Goal: Task Accomplishment & Management: Use online tool/utility

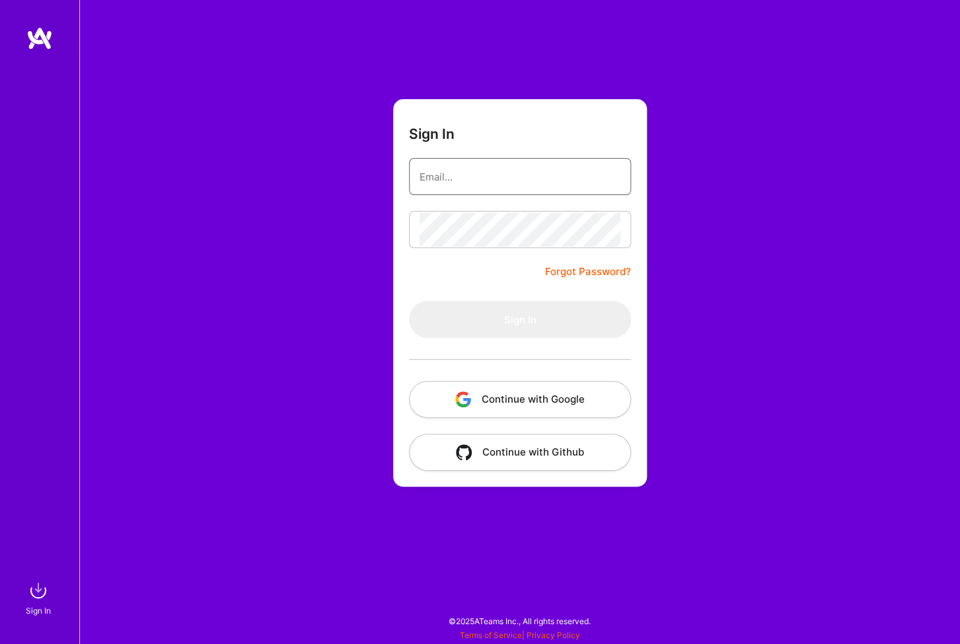
click at [452, 179] on input "email" at bounding box center [520, 177] width 201 height 34
type input "[EMAIL_ADDRESS][DOMAIN_NAME]"
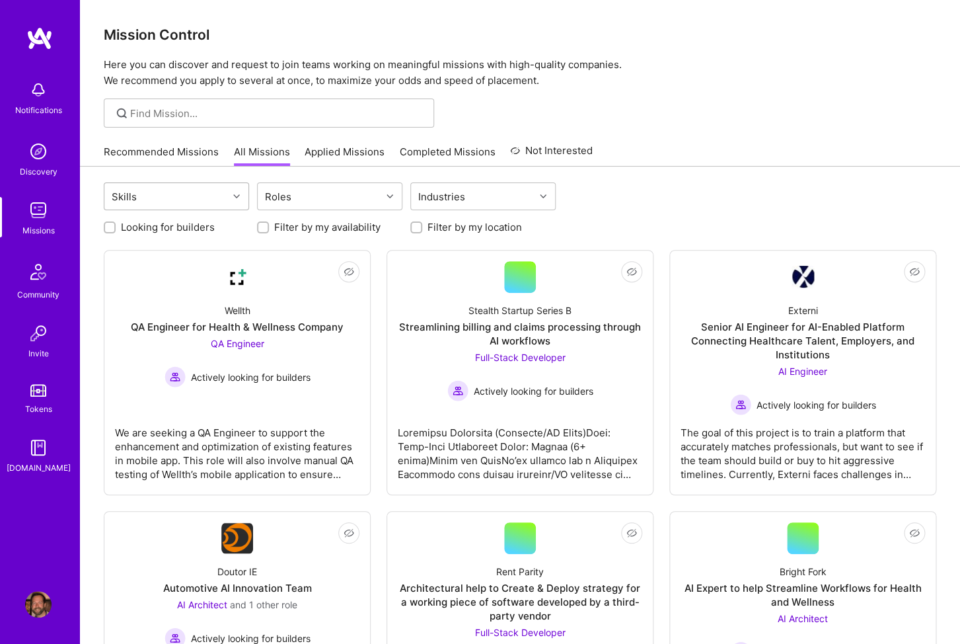
click at [210, 199] on div "Skills" at bounding box center [166, 196] width 124 height 26
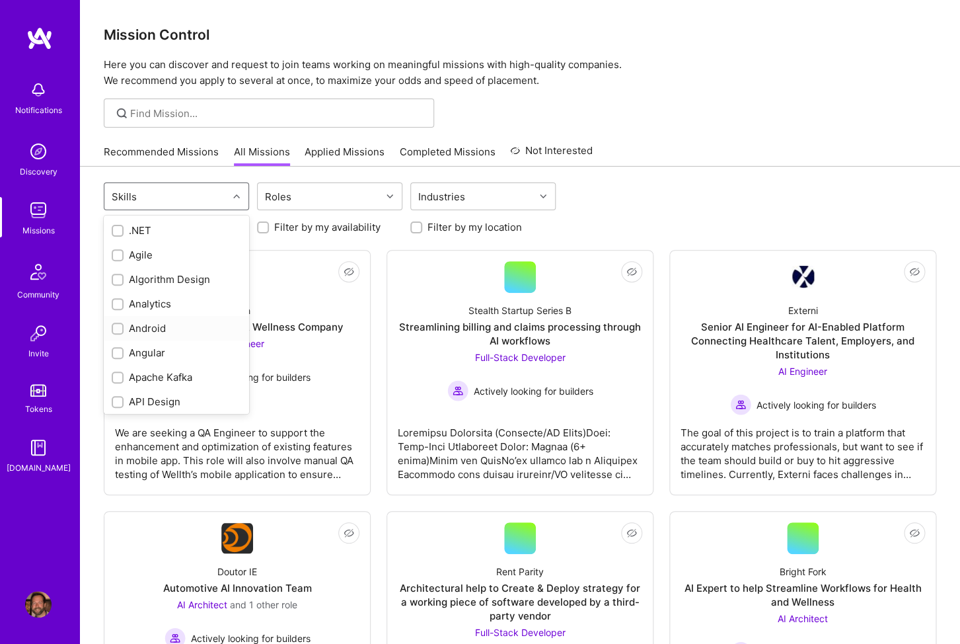
click at [120, 332] on input "checkbox" at bounding box center [118, 328] width 9 height 9
checkbox input "true"
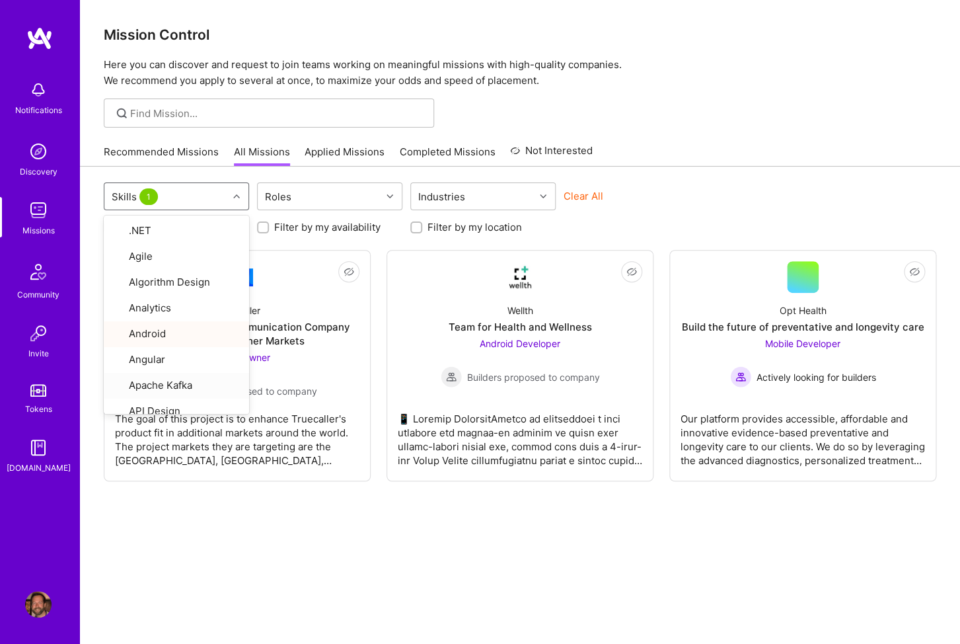
click at [242, 565] on div "option Android, selected. option Apache [PERSON_NAME] focused, 7 of 87. 87 resu…" at bounding box center [520, 424] width 880 height 515
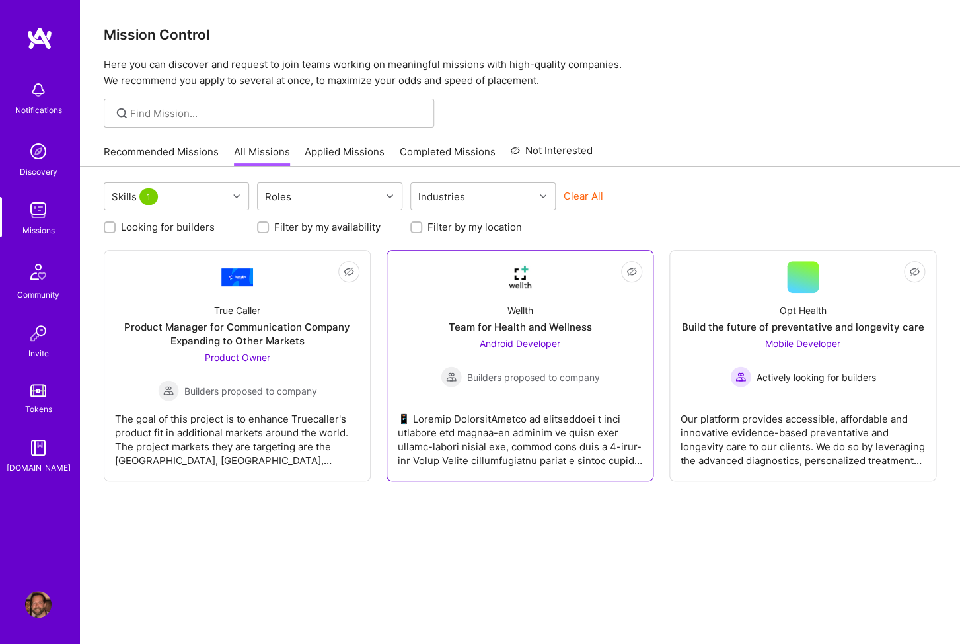
click at [516, 388] on link "Not Interested Wellth Team for Health and Wellness Android Developer Builders p…" at bounding box center [520, 365] width 245 height 209
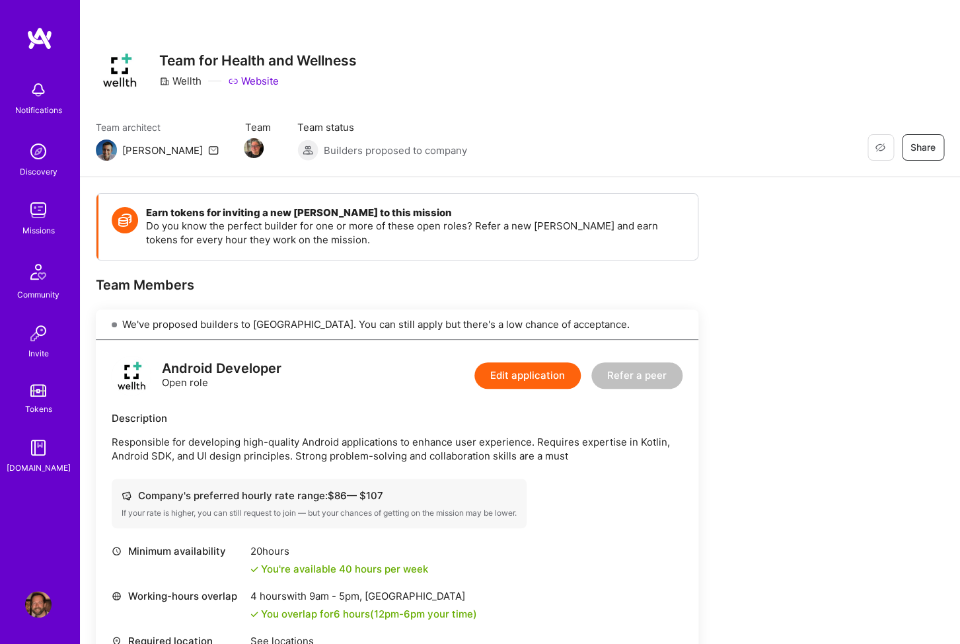
click at [38, 91] on img at bounding box center [38, 90] width 26 height 26
click at [45, 47] on img at bounding box center [39, 38] width 26 height 24
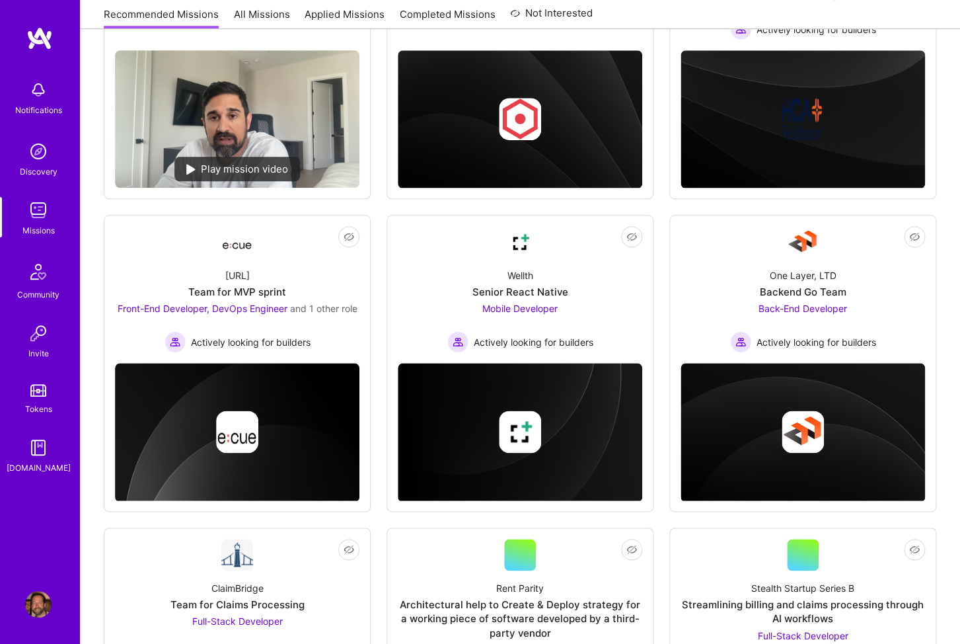
scroll to position [338, 0]
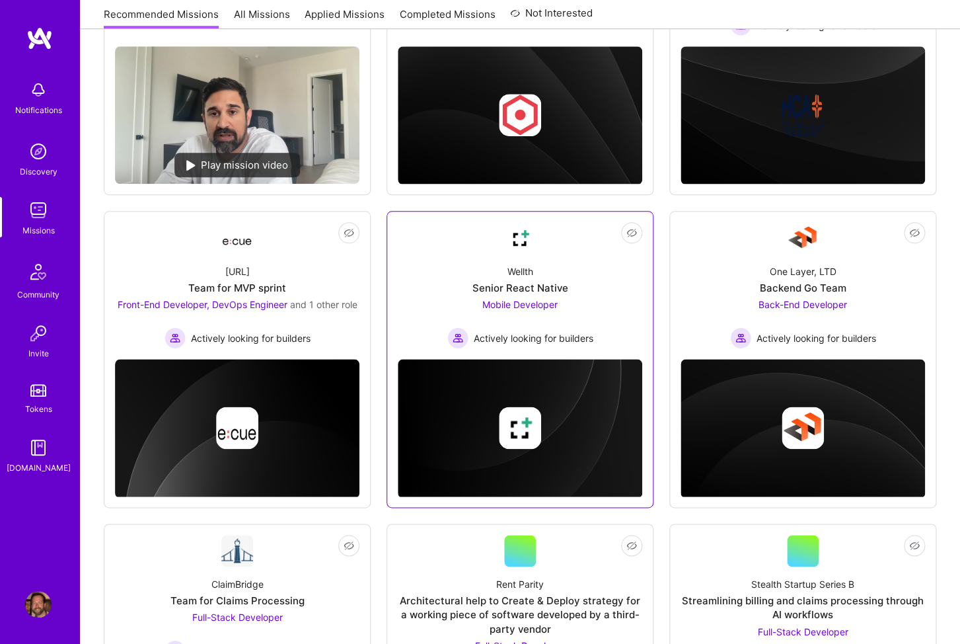
click at [521, 311] on div "Mobile Developer Actively looking for builders" at bounding box center [520, 322] width 146 height 51
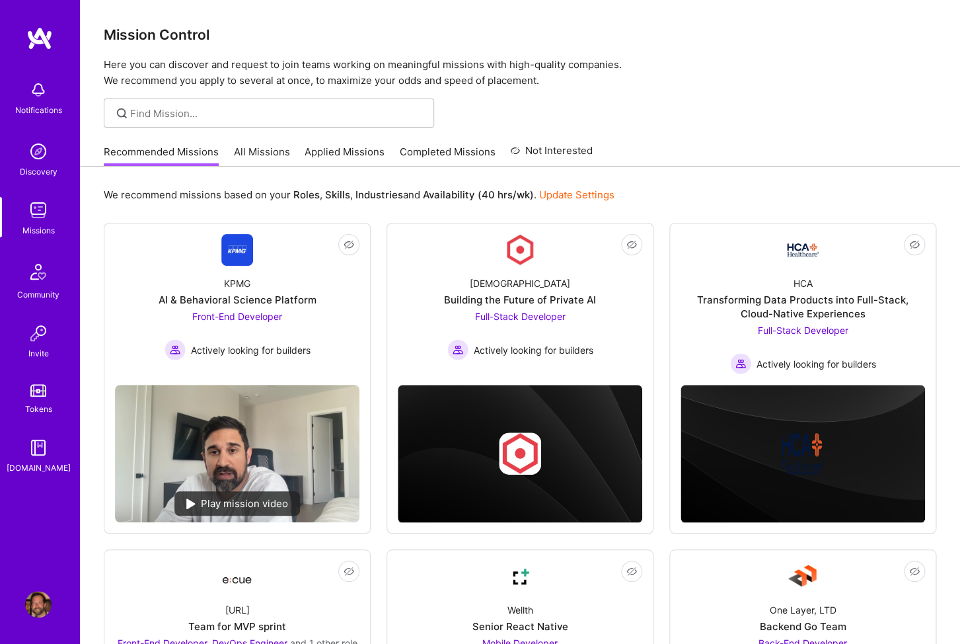
click at [256, 149] on link "All Missions" at bounding box center [262, 156] width 56 height 22
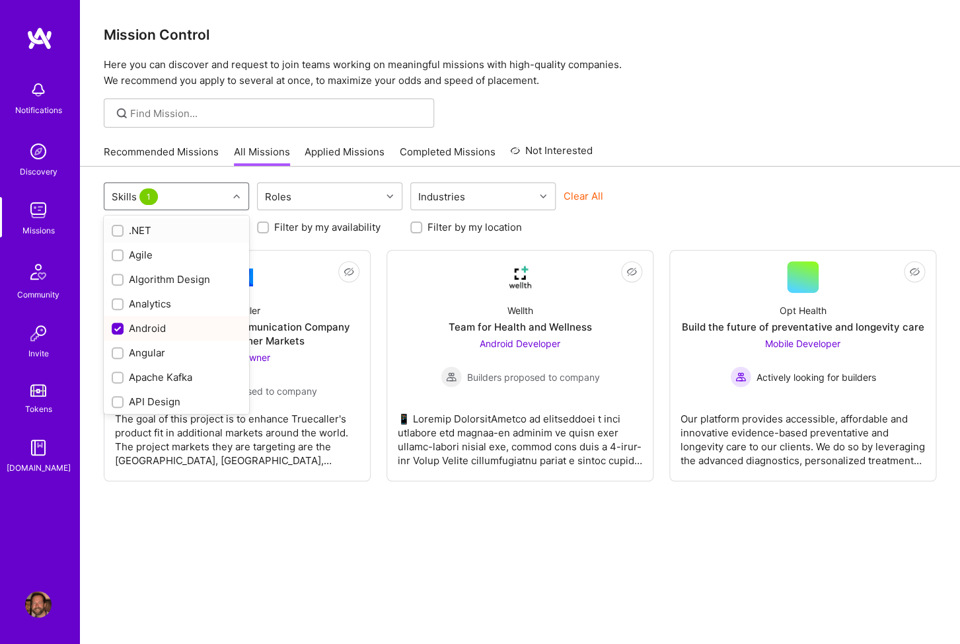
click at [238, 200] on div at bounding box center [238, 196] width 20 height 17
click at [116, 330] on input "checkbox" at bounding box center [119, 329] width 12 height 12
checkbox input "false"
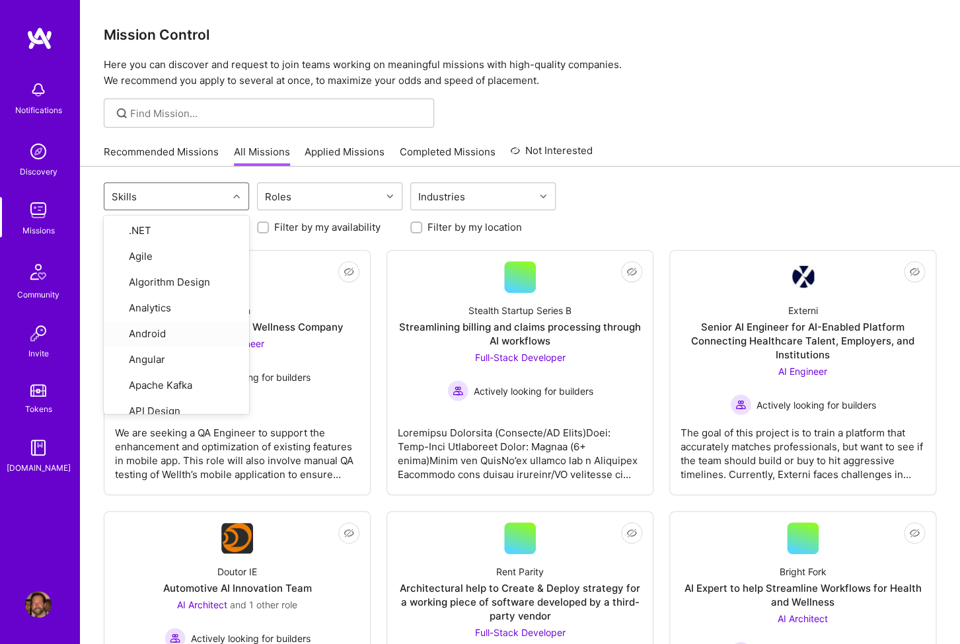
click at [731, 212] on div "option Android, deselected. option Android focused, 5 of 87. 87 results availab…" at bounding box center [520, 197] width 833 height 31
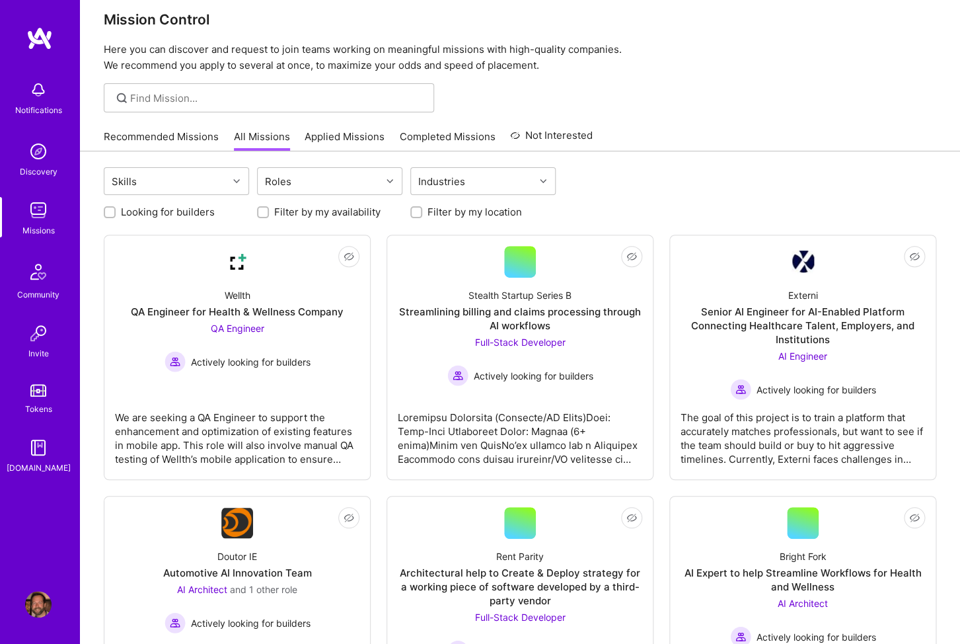
scroll to position [28, 0]
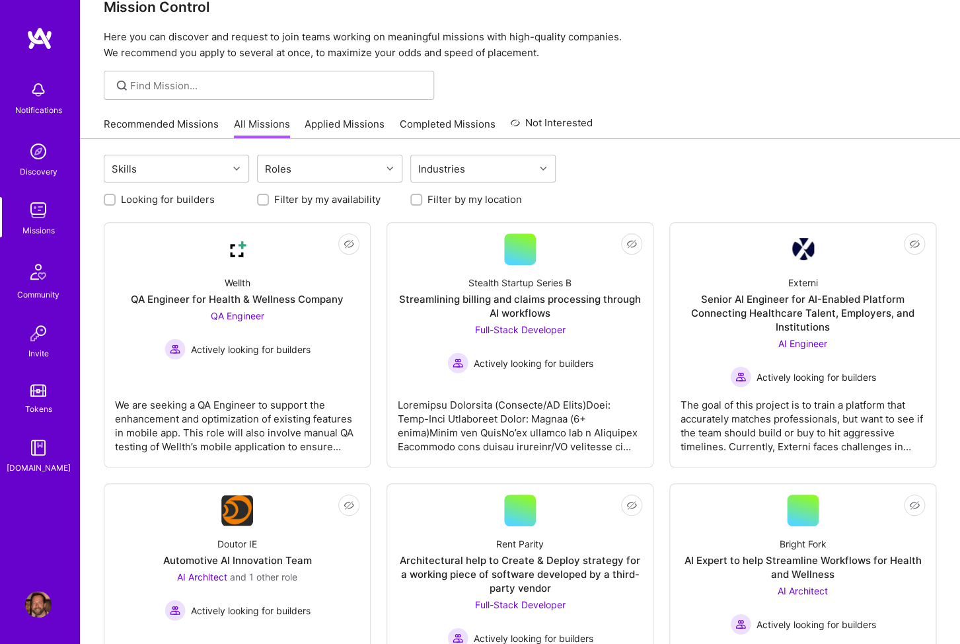
click at [112, 196] on input "Looking for builders" at bounding box center [110, 200] width 9 height 9
checkbox input "true"
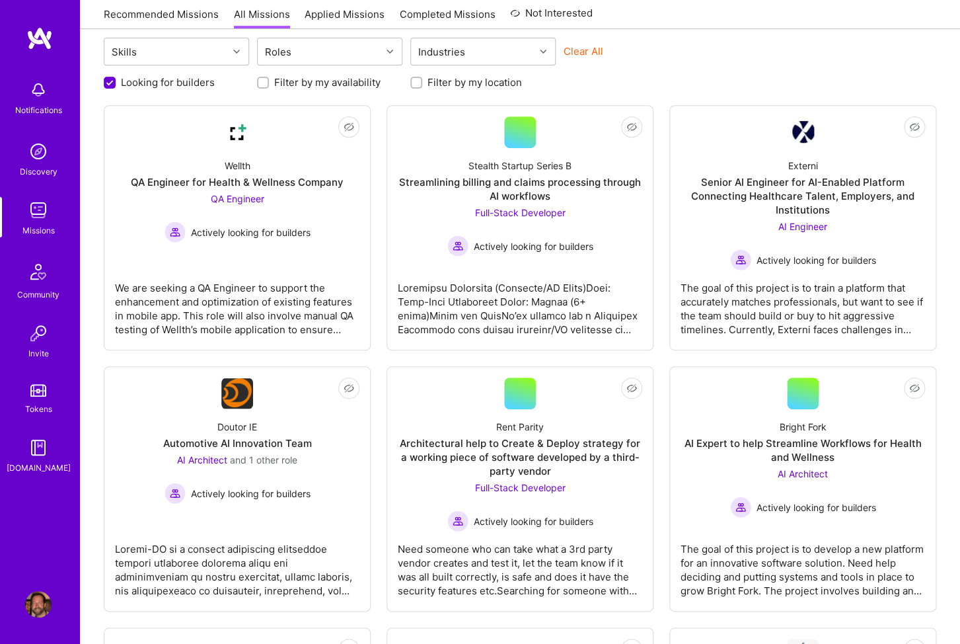
scroll to position [0, 0]
